Goal: Task Accomplishment & Management: Use online tool/utility

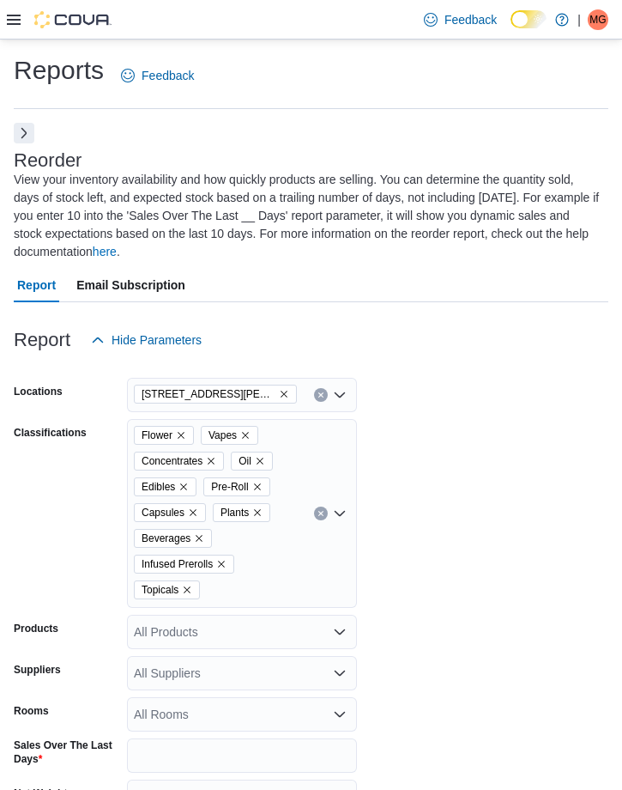
scroll to position [644, 0]
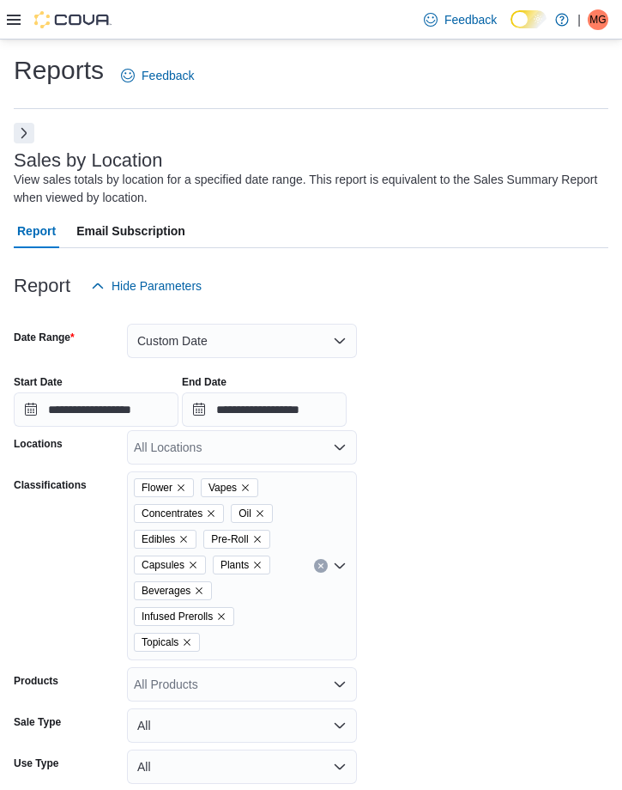
scroll to position [0, 708]
click at [15, 24] on icon at bounding box center [14, 20] width 14 height 10
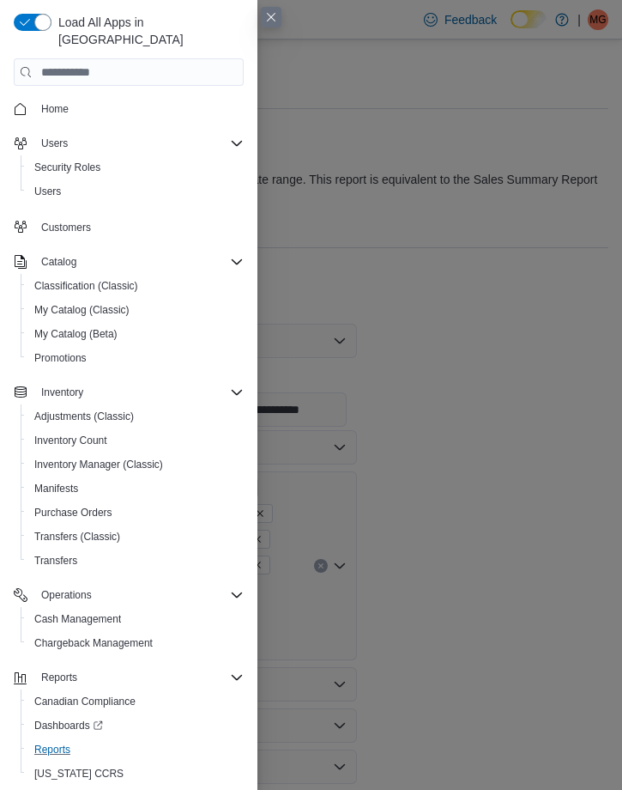
click at [46, 742] on button "Reports" at bounding box center [136, 749] width 230 height 24
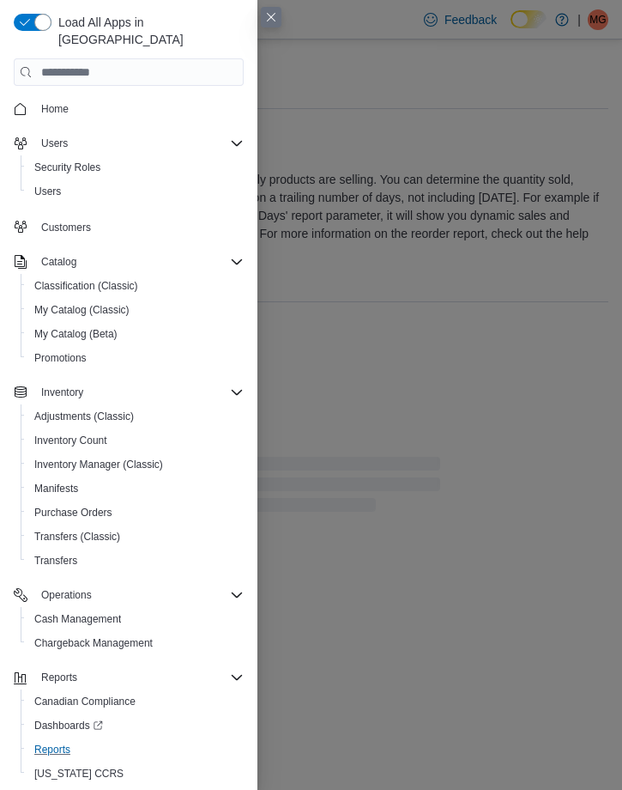
scroll to position [26, 0]
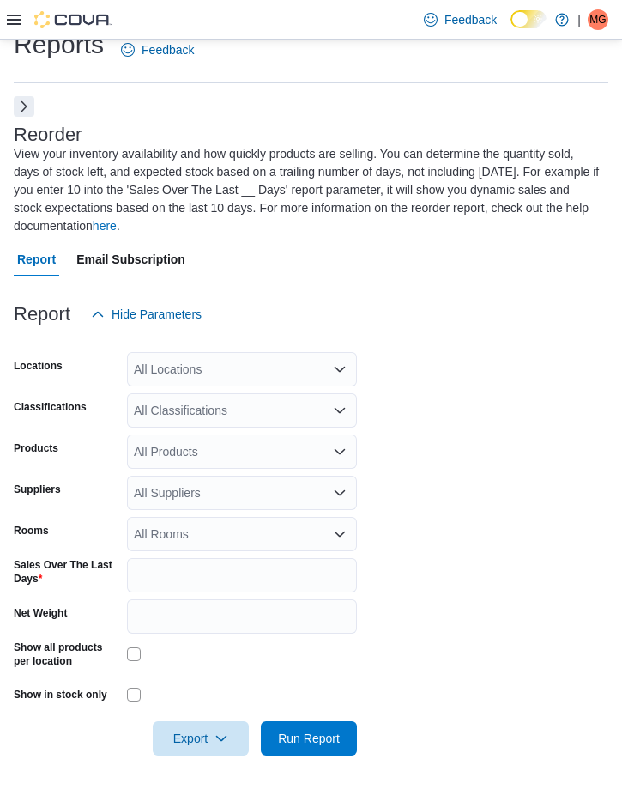
click at [23, 113] on button "Next" at bounding box center [24, 106] width 21 height 21
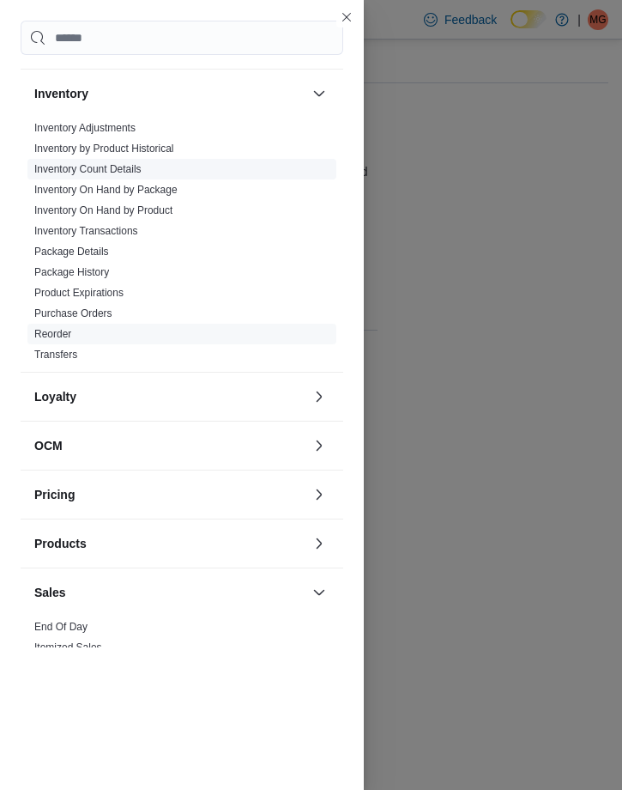
scroll to position [610, 0]
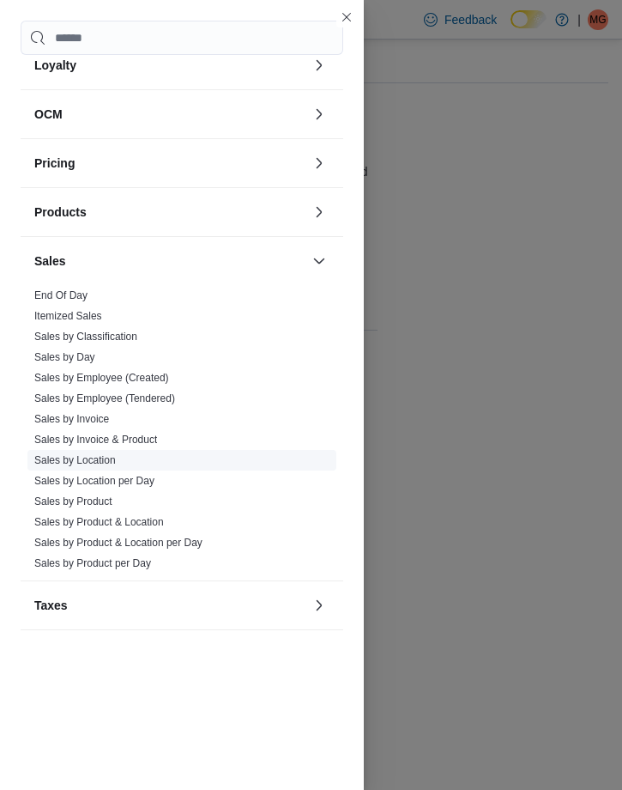
click at [82, 465] on link "Sales by Location" at bounding box center [75, 460] width 82 height 12
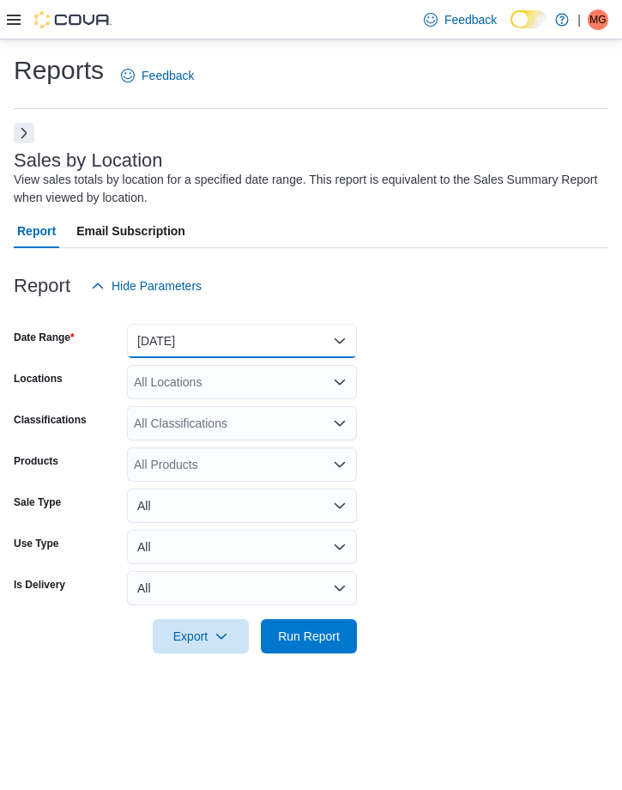
click at [315, 354] on button "[DATE]" at bounding box center [242, 341] width 230 height 34
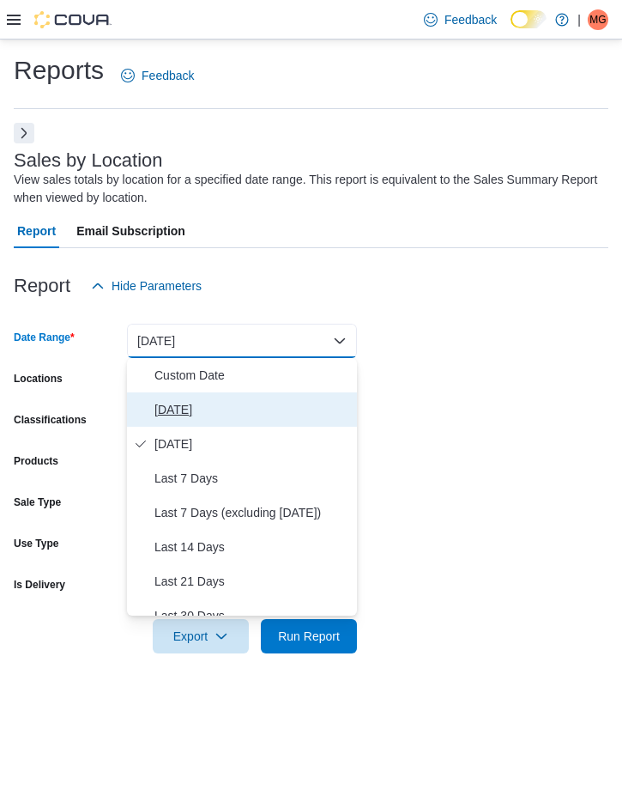
click at [300, 404] on span "[DATE]" at bounding box center [252, 409] width 196 height 21
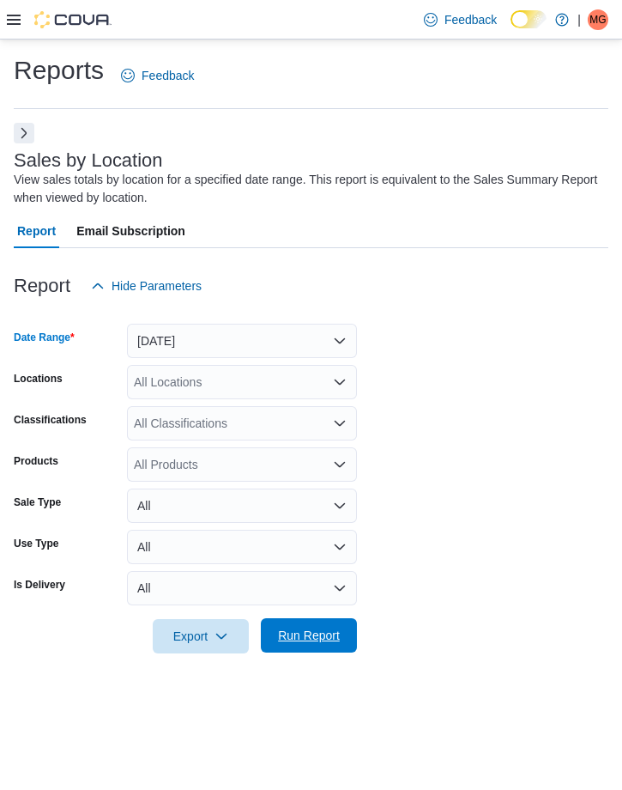
click at [298, 651] on span "Run Report" at bounding box center [309, 635] width 76 height 34
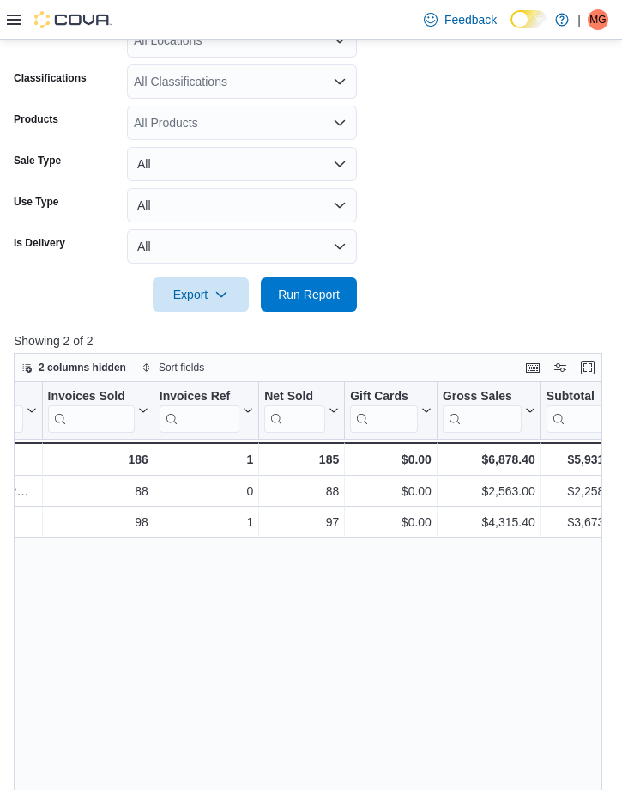
scroll to position [342, 0]
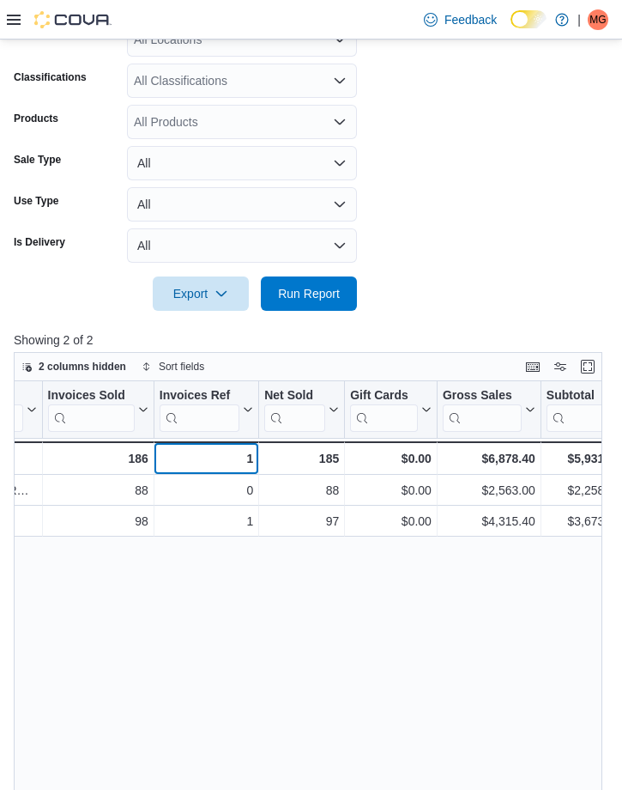
click at [252, 445] on div "1 - Invoices Ref, column 3, row 3" at bounding box center [206, 457] width 105 height 33
